Goal: Find specific page/section: Find specific page/section

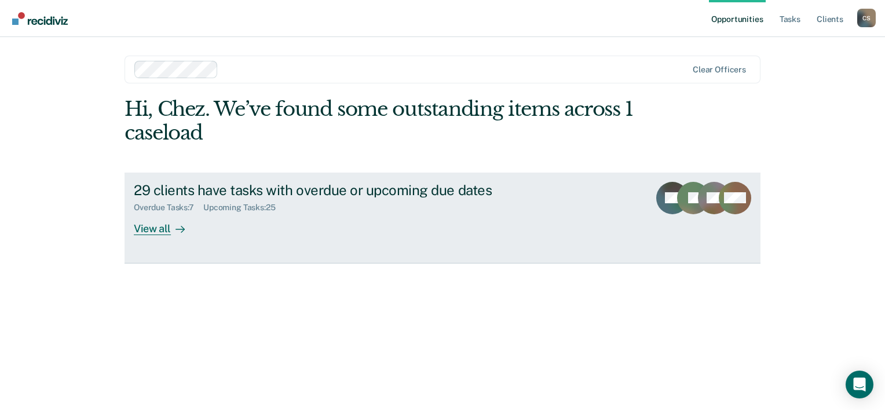
click at [166, 231] on div "View all" at bounding box center [166, 224] width 65 height 23
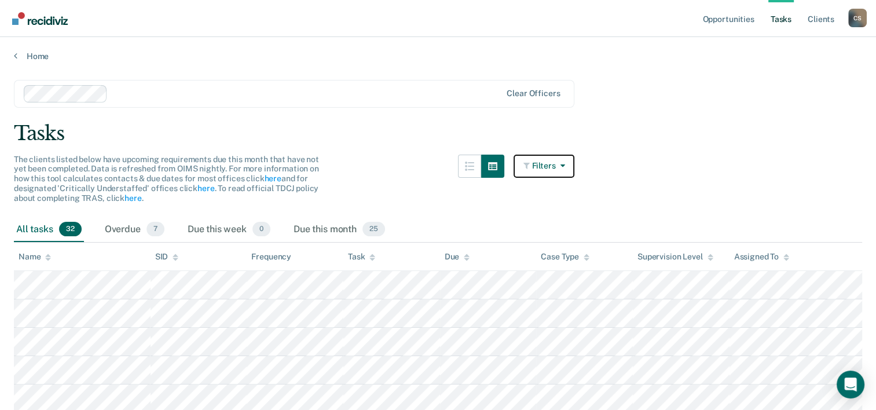
click at [562, 170] on button "Filters" at bounding box center [544, 166] width 61 height 23
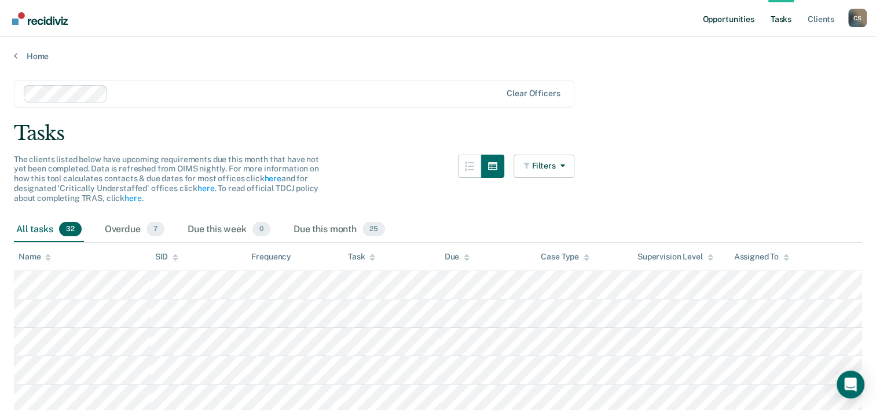
click at [725, 21] on link "Opportunities" at bounding box center [728, 18] width 56 height 37
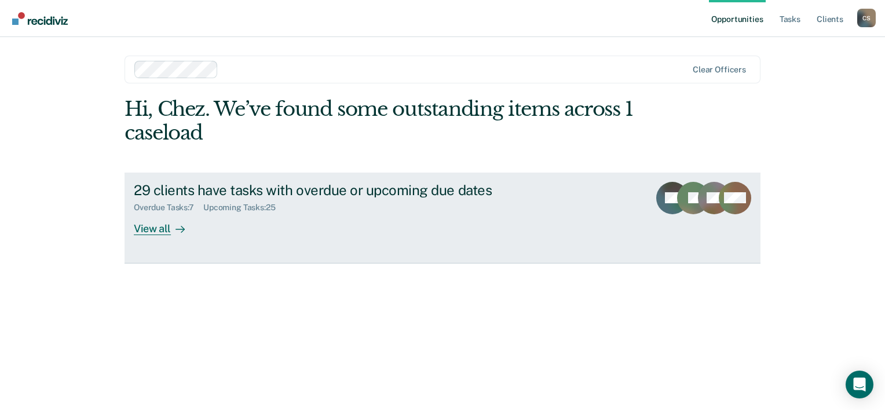
click at [166, 232] on div "View all" at bounding box center [166, 224] width 65 height 23
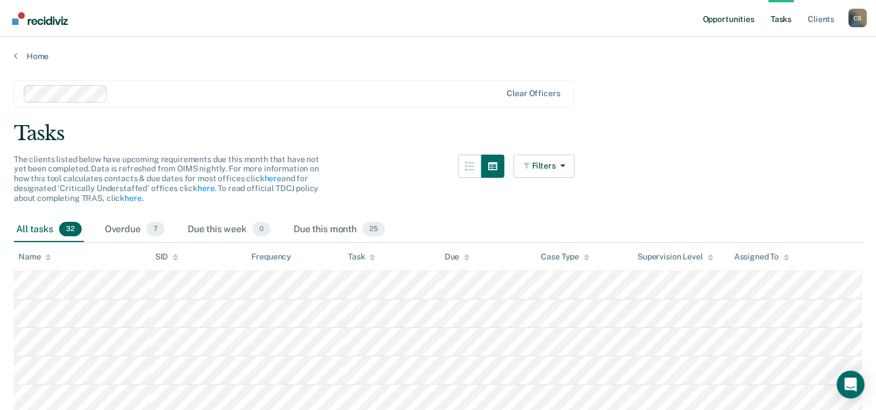
click at [725, 23] on link "Opportunities" at bounding box center [728, 18] width 56 height 37
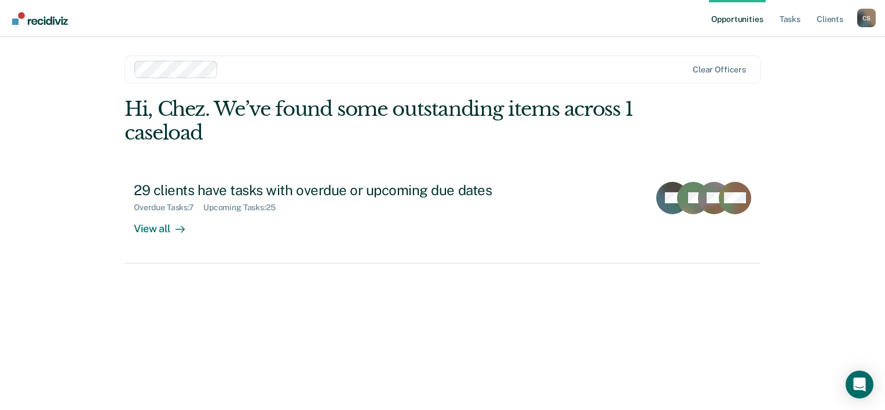
click at [739, 25] on link "Opportunities" at bounding box center [737, 18] width 56 height 37
click at [753, 19] on link "Opportunities" at bounding box center [737, 18] width 56 height 37
click at [734, 21] on link "Opportunities" at bounding box center [737, 18] width 56 height 37
click at [779, 19] on link "Tasks" at bounding box center [789, 18] width 25 height 37
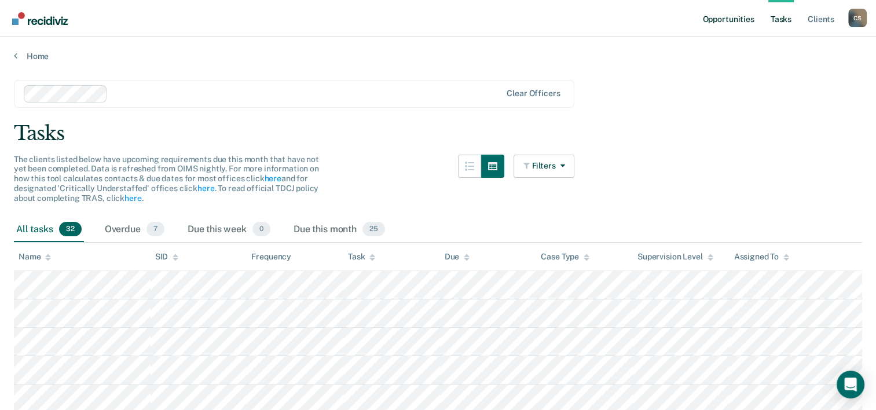
click at [733, 14] on link "Opportunities" at bounding box center [728, 18] width 56 height 37
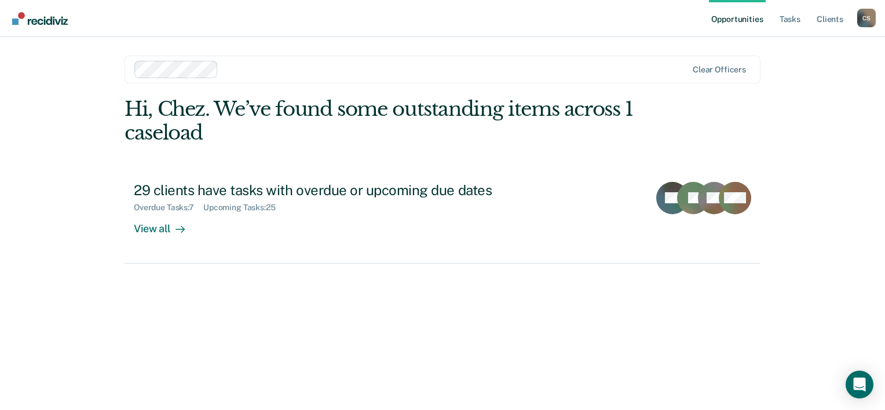
click at [733, 21] on link "Opportunities" at bounding box center [737, 18] width 56 height 37
click at [797, 21] on link "Tasks" at bounding box center [789, 18] width 25 height 37
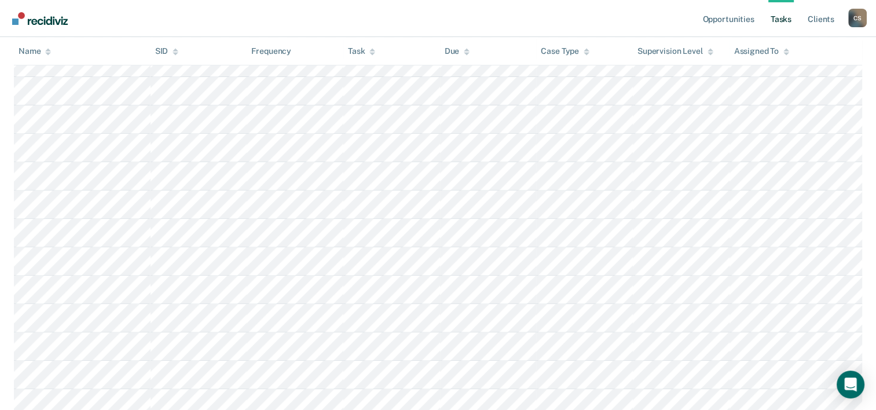
scroll to position [132, 0]
